Goal: Use online tool/utility: Utilize a website feature to perform a specific function

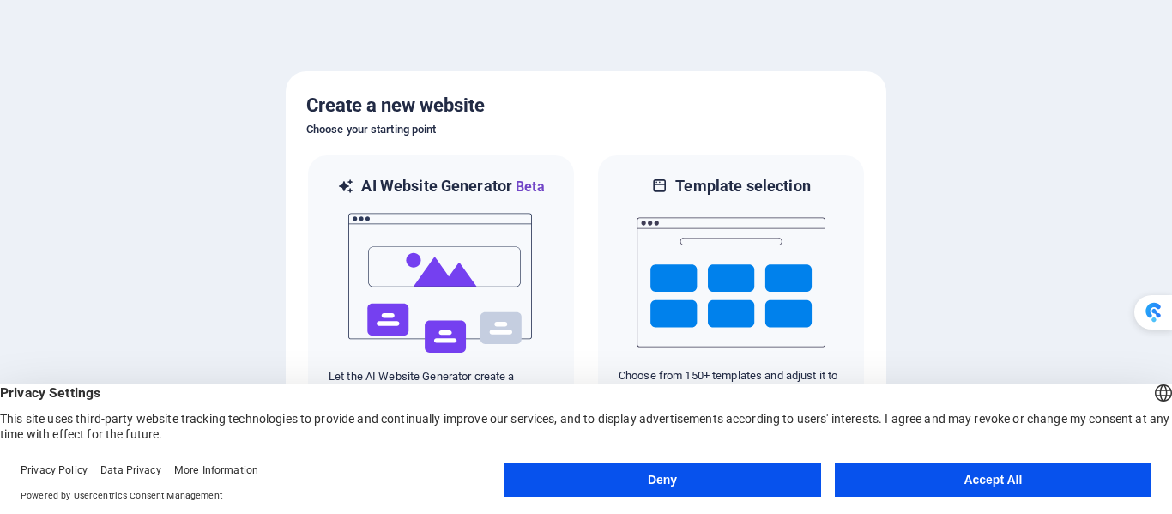
click at [945, 473] on button "Accept All" at bounding box center [993, 479] width 317 height 34
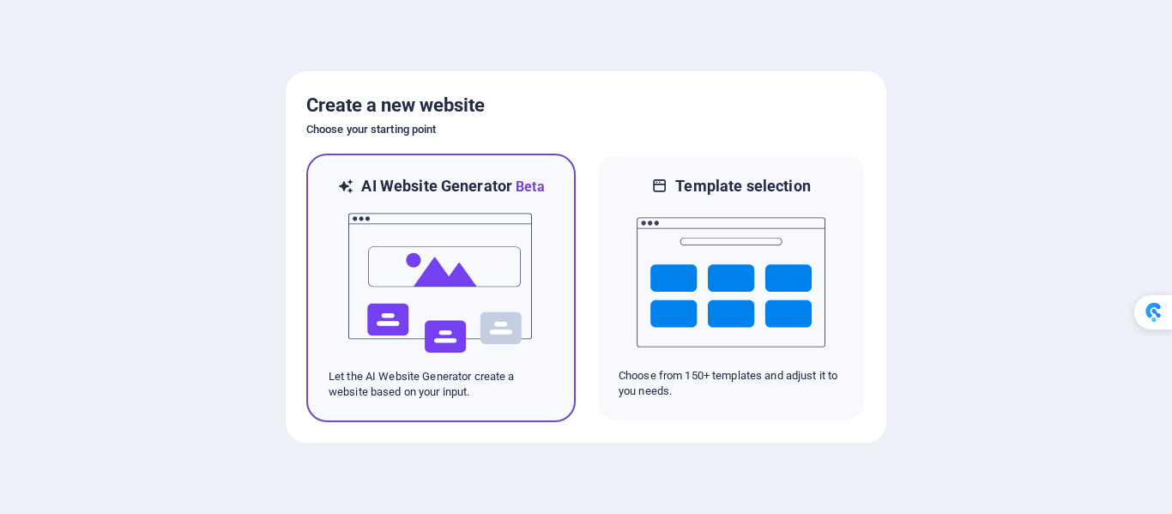
click at [407, 392] on p "Let the AI Website Generator create a website based on your input." at bounding box center [441, 384] width 225 height 31
click at [449, 203] on img at bounding box center [441, 283] width 189 height 172
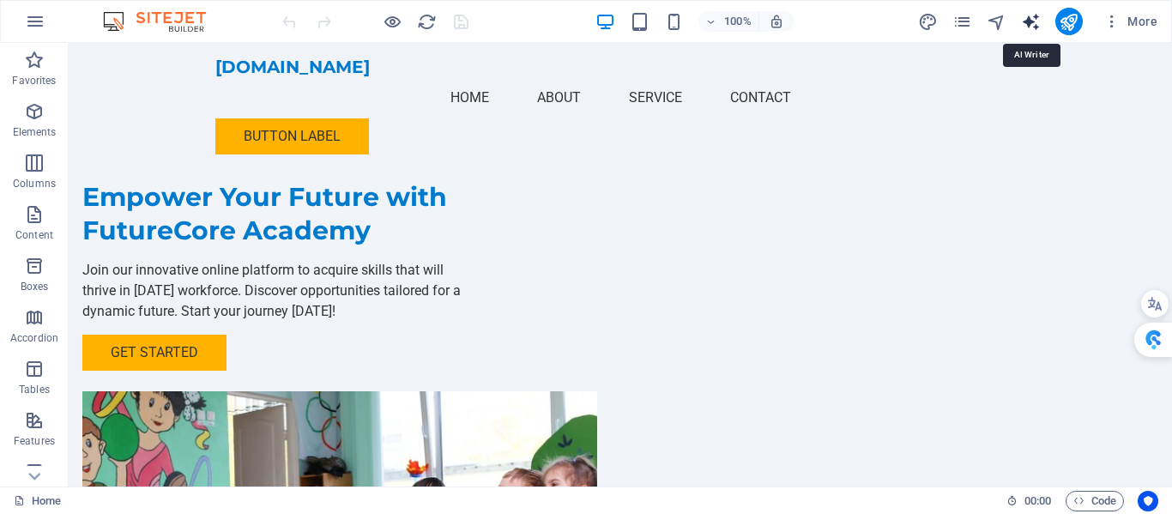
click at [1031, 22] on icon "text_generator" at bounding box center [1031, 22] width 20 height 20
select select "English"
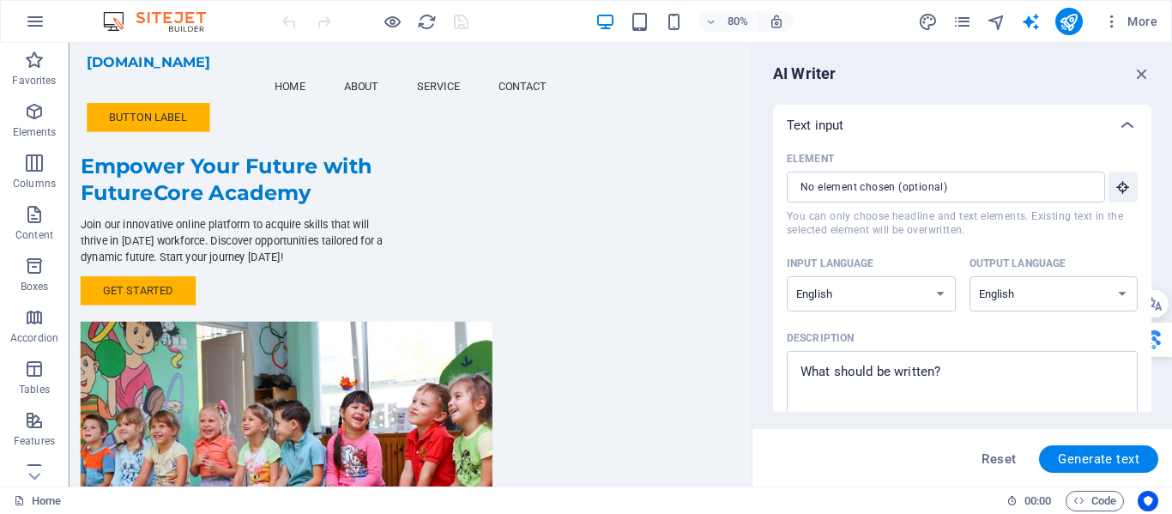
drag, startPoint x: 1148, startPoint y: 196, endPoint x: 1150, endPoint y: 225, distance: 29.2
click at [1150, 225] on body "futurecoreacademy.com Home Favorites Elements Columns Content Boxes Accordion T…" at bounding box center [586, 257] width 1172 height 514
type textarea "x"
click at [828, 369] on textarea "Description x ​" at bounding box center [962, 387] width 334 height 56
paste textarea "Discover FutureCore Academy: Your Pathway to Thriving in the 2030 Workforce As …"
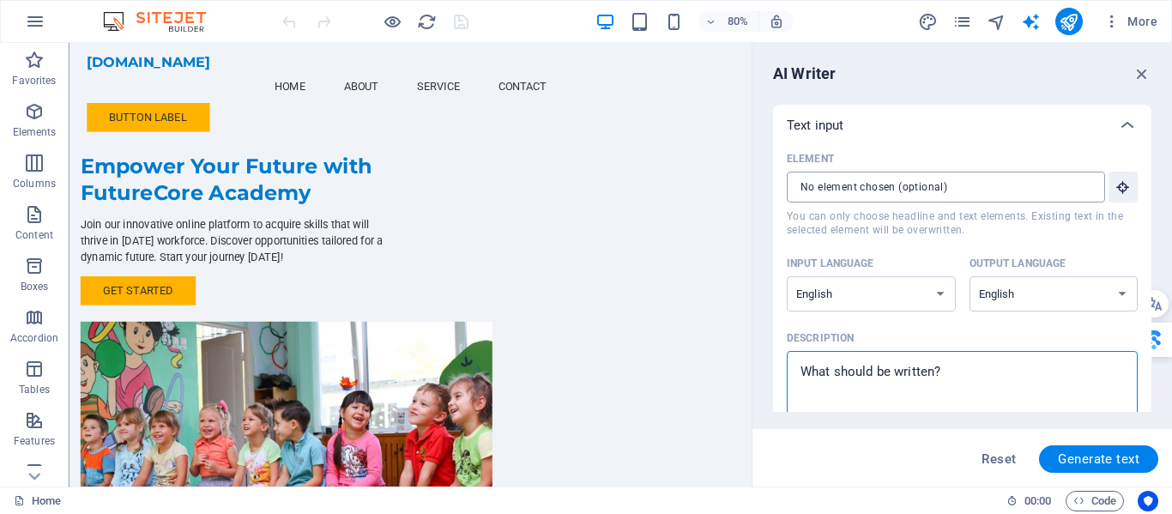
type textarea "Discover FutureCore Academy: Your Pathway to Thriving in the 2030 Workforce As …"
type textarea "x"
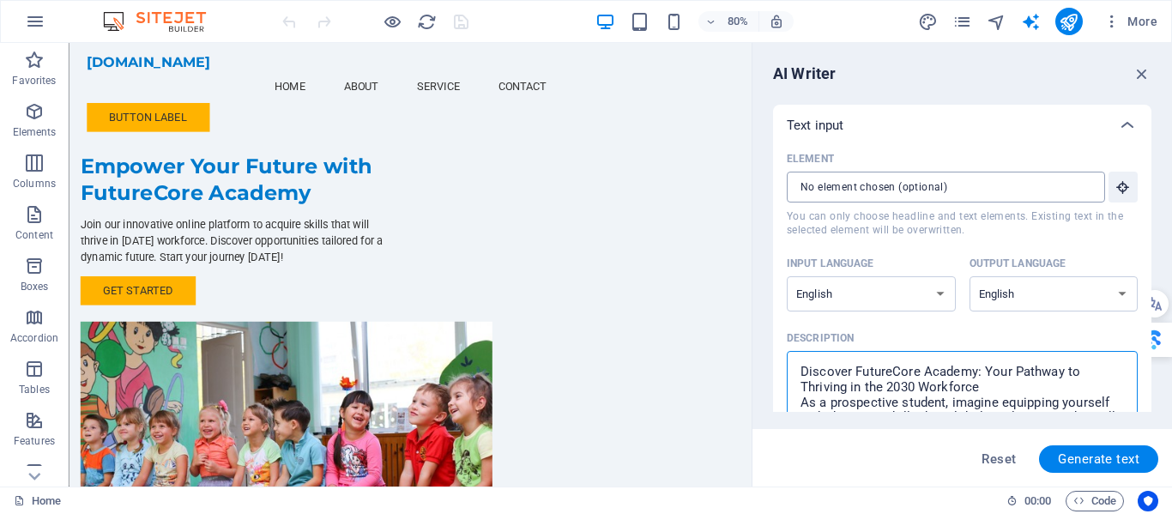
scroll to position [3, 0]
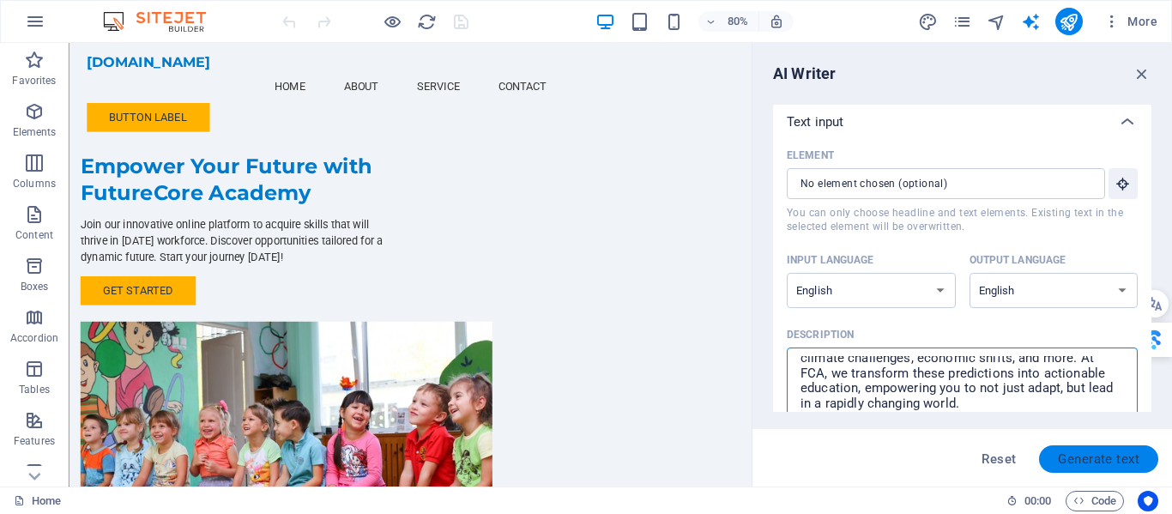
type textarea "Discover FutureCore Academy: Your Pathway to Thriving in the 2030 Workforce As …"
click at [1089, 452] on span "Generate text" at bounding box center [1099, 459] width 82 height 14
type textarea "x"
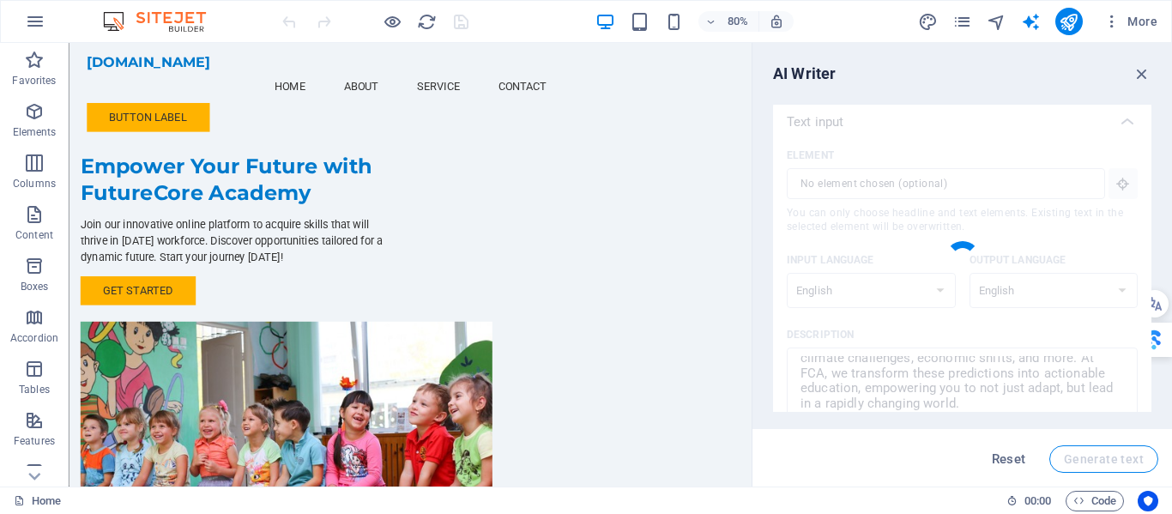
type textarea "x"
type textarea "Welcome to FutureCore Academy, your gateway to mastering vital skills for the 2…"
type textarea "x"
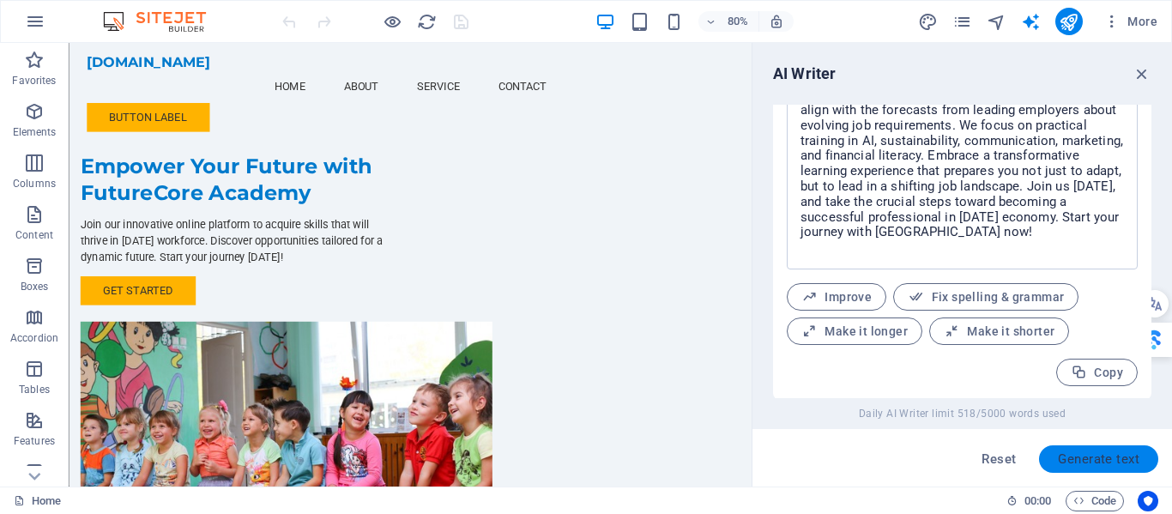
scroll to position [780, 0]
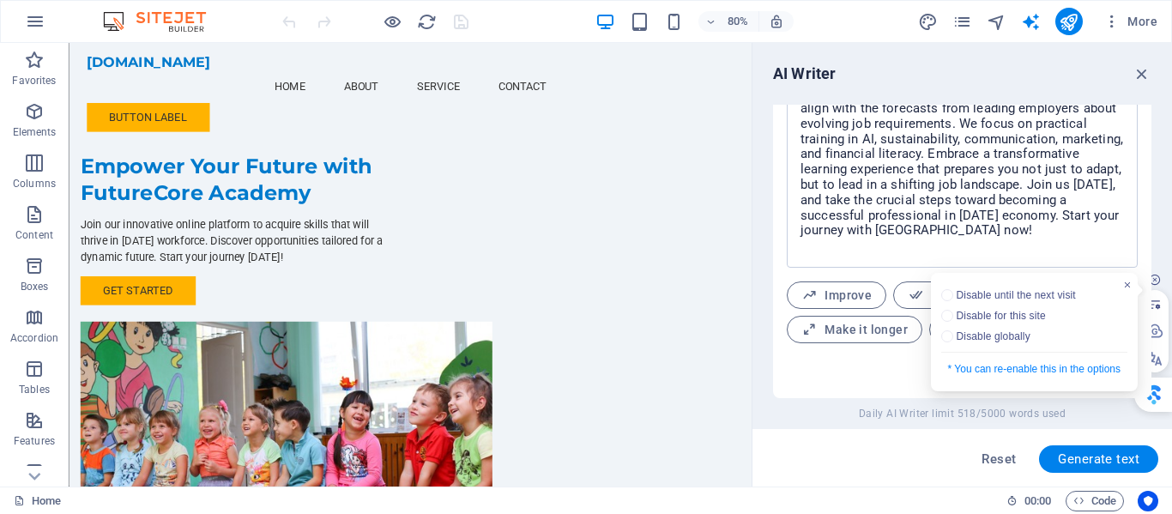
click at [813, 461] on div "Reset Generate text" at bounding box center [962, 458] width 392 height 27
click at [882, 474] on div "Reset Generate text" at bounding box center [962, 457] width 420 height 57
click at [876, 473] on div "Reset Generate text" at bounding box center [962, 457] width 420 height 57
click at [981, 377] on span "* You can re-enable this in the options" at bounding box center [1034, 368] width 172 height 17
click at [1125, 291] on icon "button" at bounding box center [1127, 285] width 12 height 12
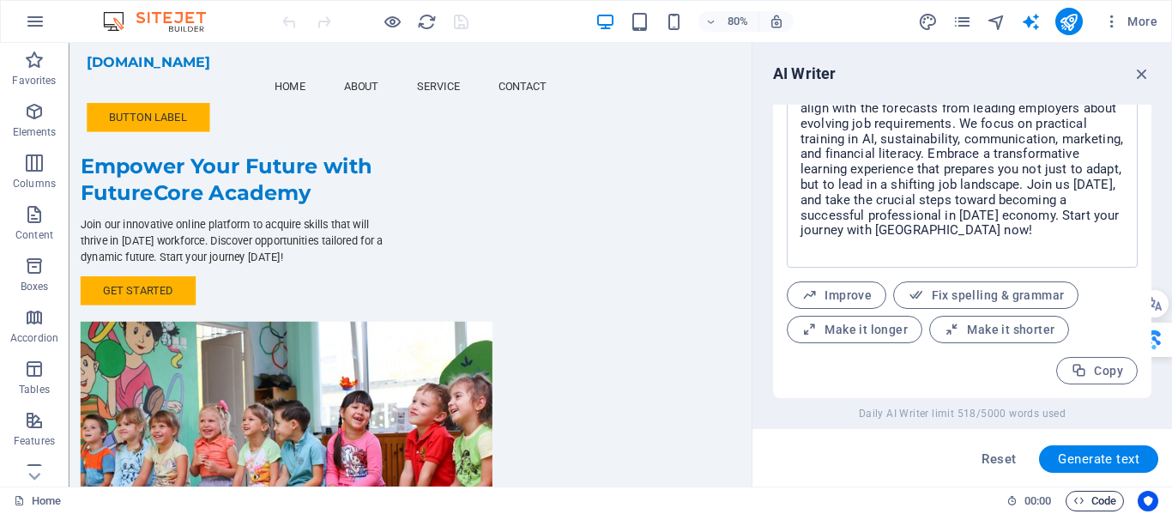
click at [1100, 502] on span "Code" at bounding box center [1094, 501] width 43 height 21
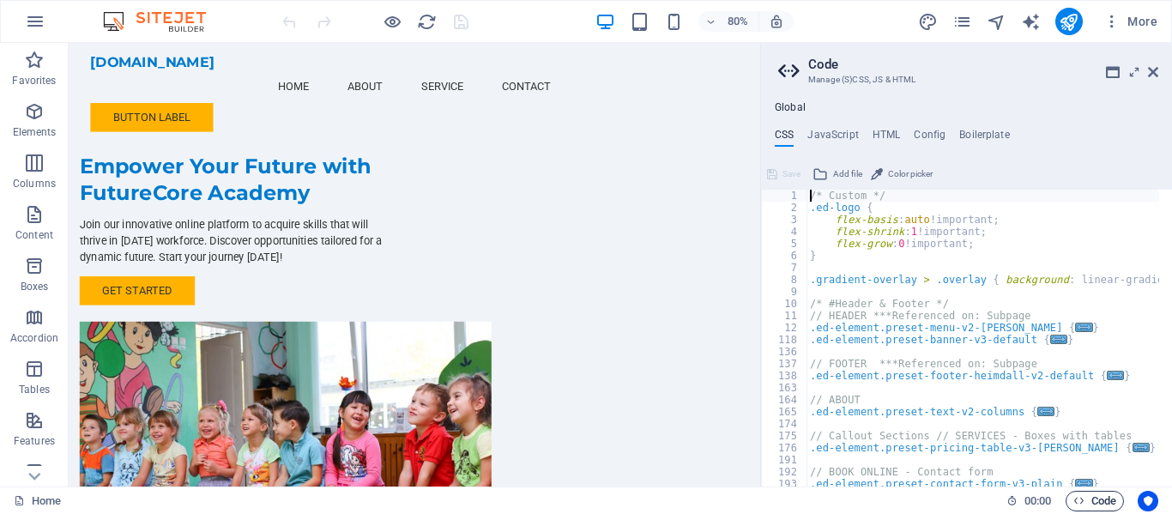
click at [1090, 503] on span "Code" at bounding box center [1094, 501] width 43 height 21
click at [1158, 70] on aside "Code Manage (S)CSS, JS & HTML Global CSS JavaScript HTML Config Boilerplate /* …" at bounding box center [966, 265] width 412 height 444
click at [777, 71] on aside "Code Manage (S)CSS, JS & HTML Global CSS JavaScript HTML Config Boilerplate /* …" at bounding box center [966, 265] width 412 height 444
click at [782, 68] on icon at bounding box center [791, 71] width 26 height 24
click at [794, 67] on icon at bounding box center [791, 71] width 26 height 24
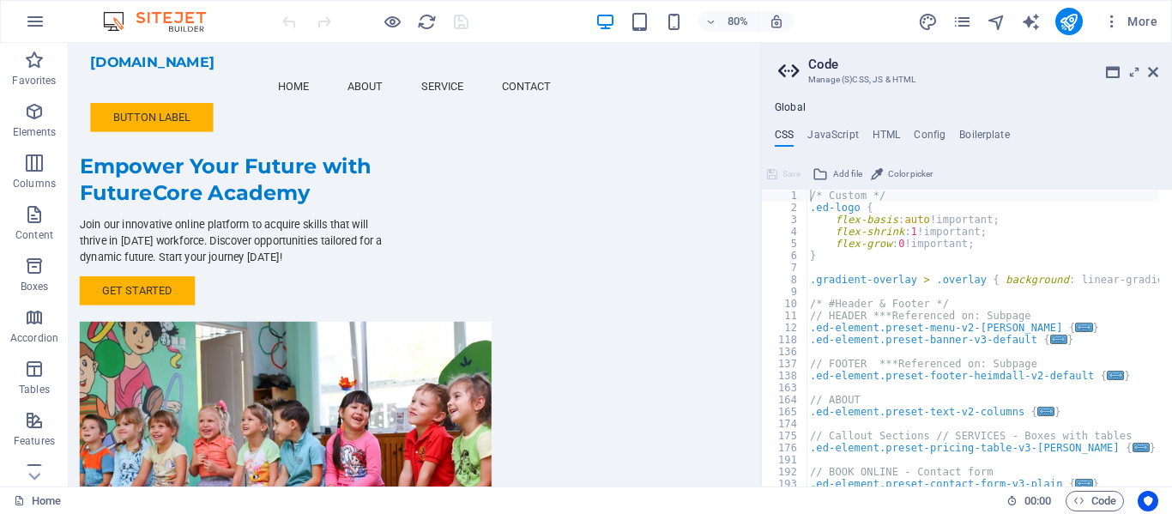
click at [792, 106] on h4 "Global" at bounding box center [790, 108] width 31 height 14
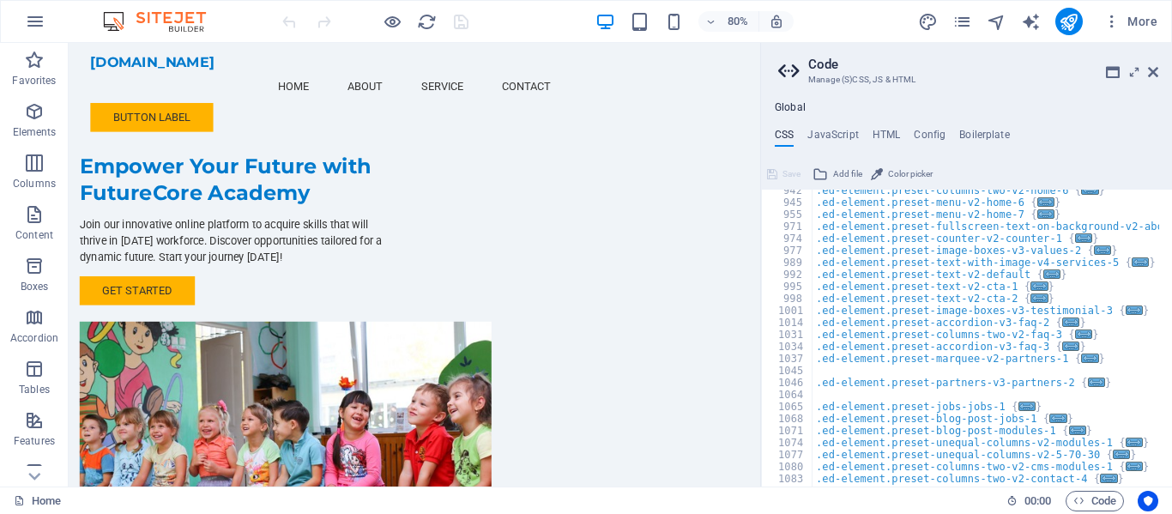
scroll to position [0, 0]
